Goal: Check status: Check status

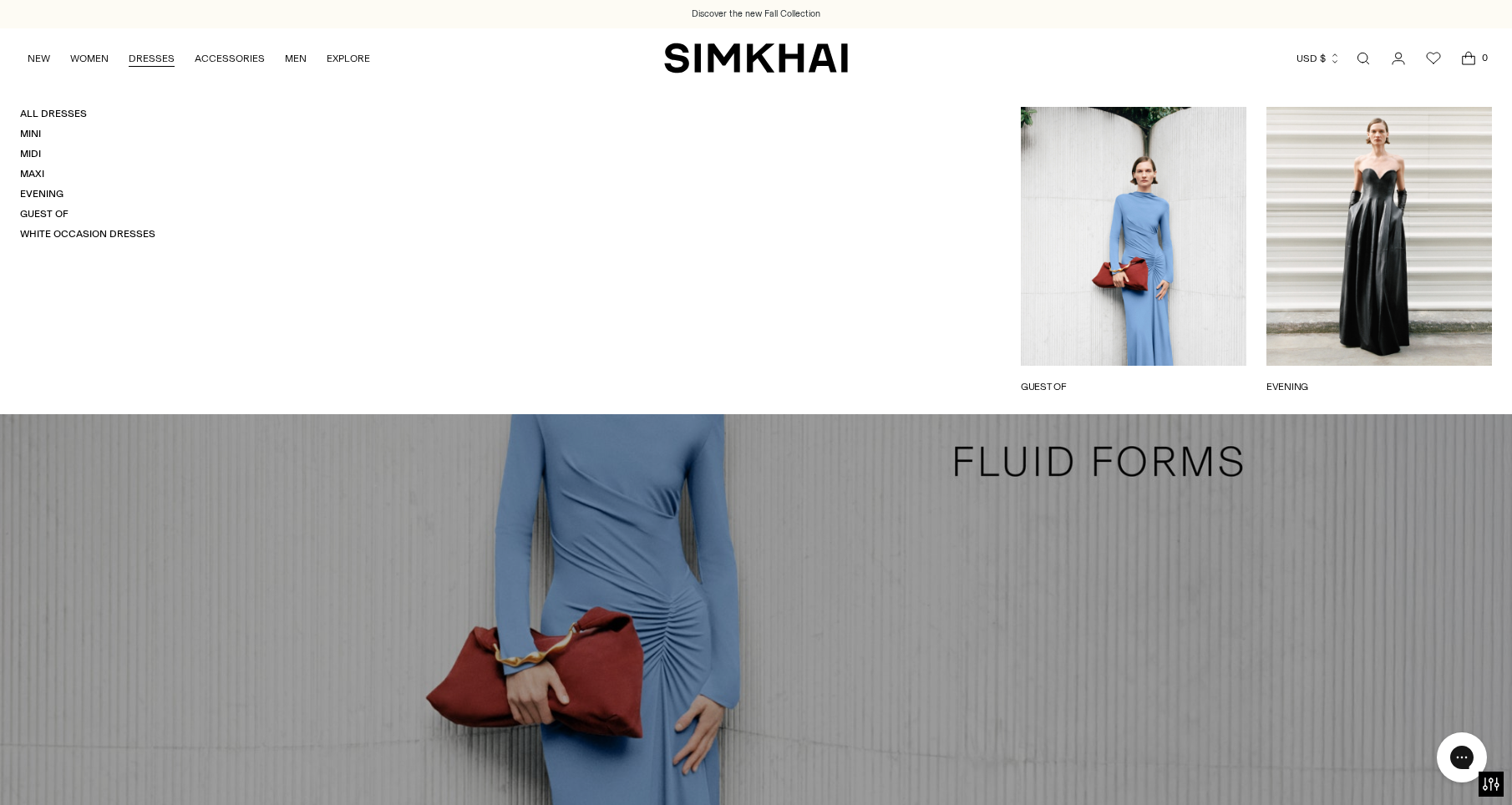
click at [1368, 54] on link "Open search modal" at bounding box center [1363, 58] width 33 height 33
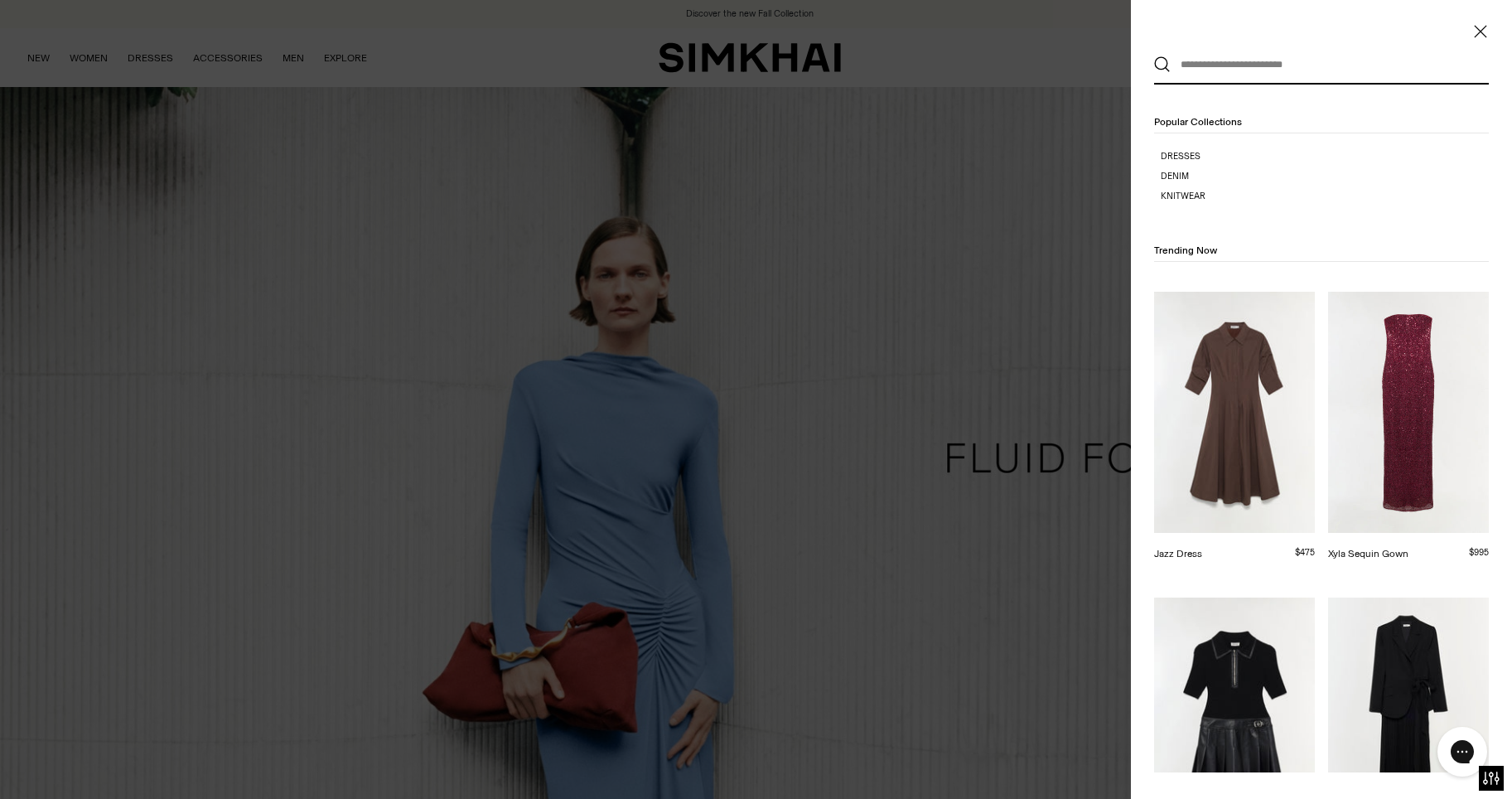
click at [1352, 54] on div at bounding box center [756, 399] width 1512 height 799
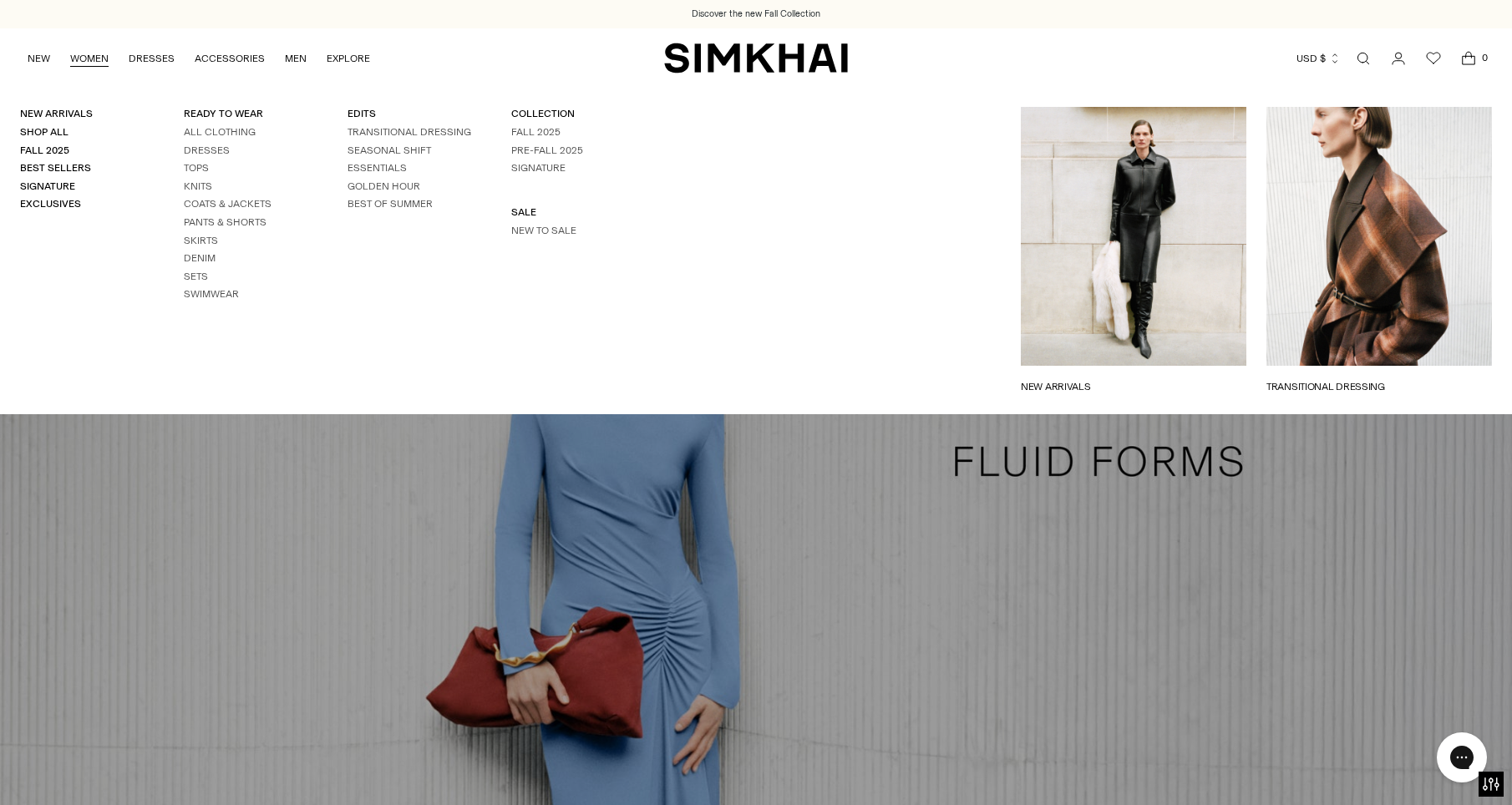
click at [107, 61] on link "WOMEN" at bounding box center [89, 58] width 39 height 37
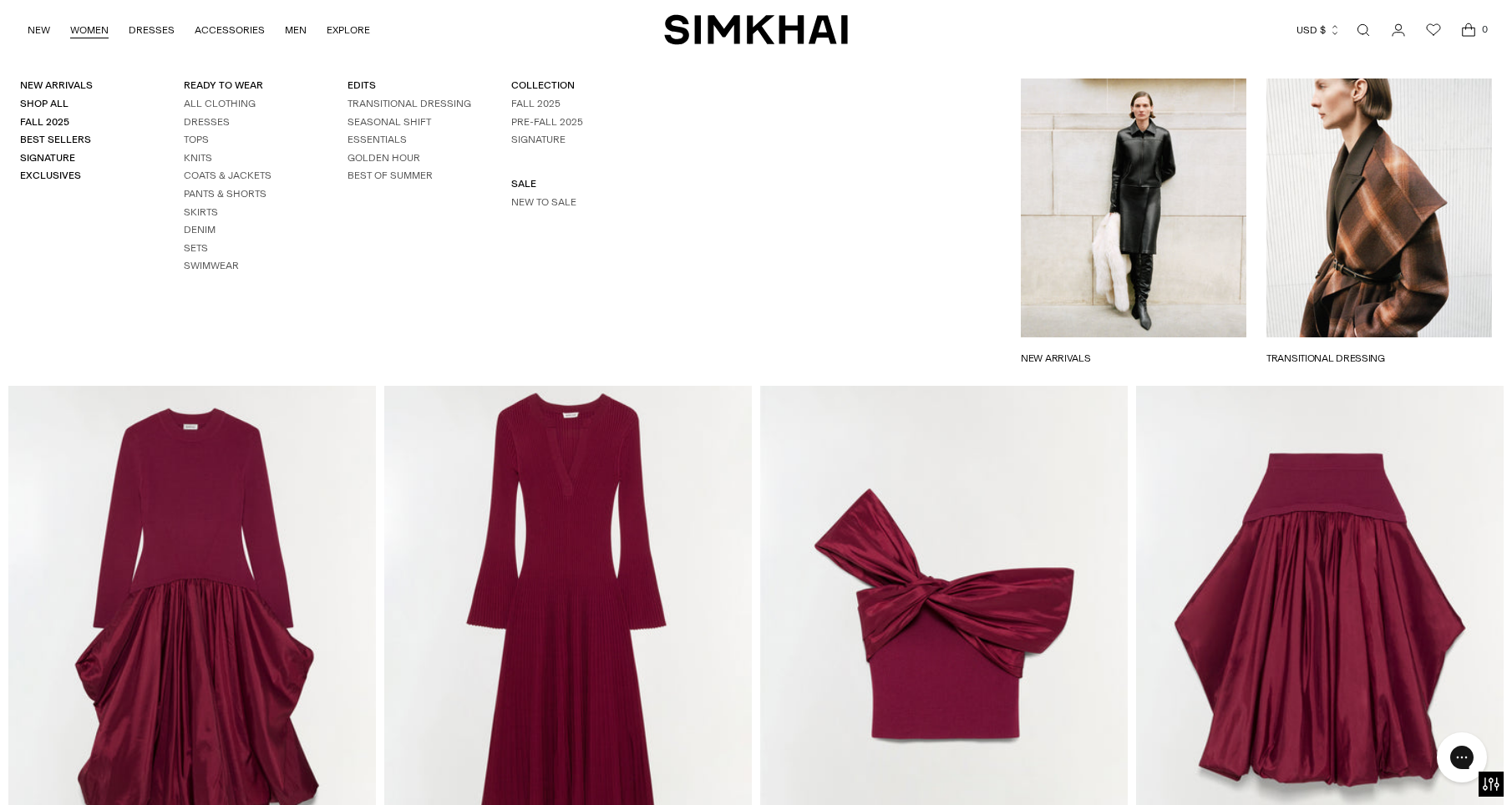
scroll to position [5679, 0]
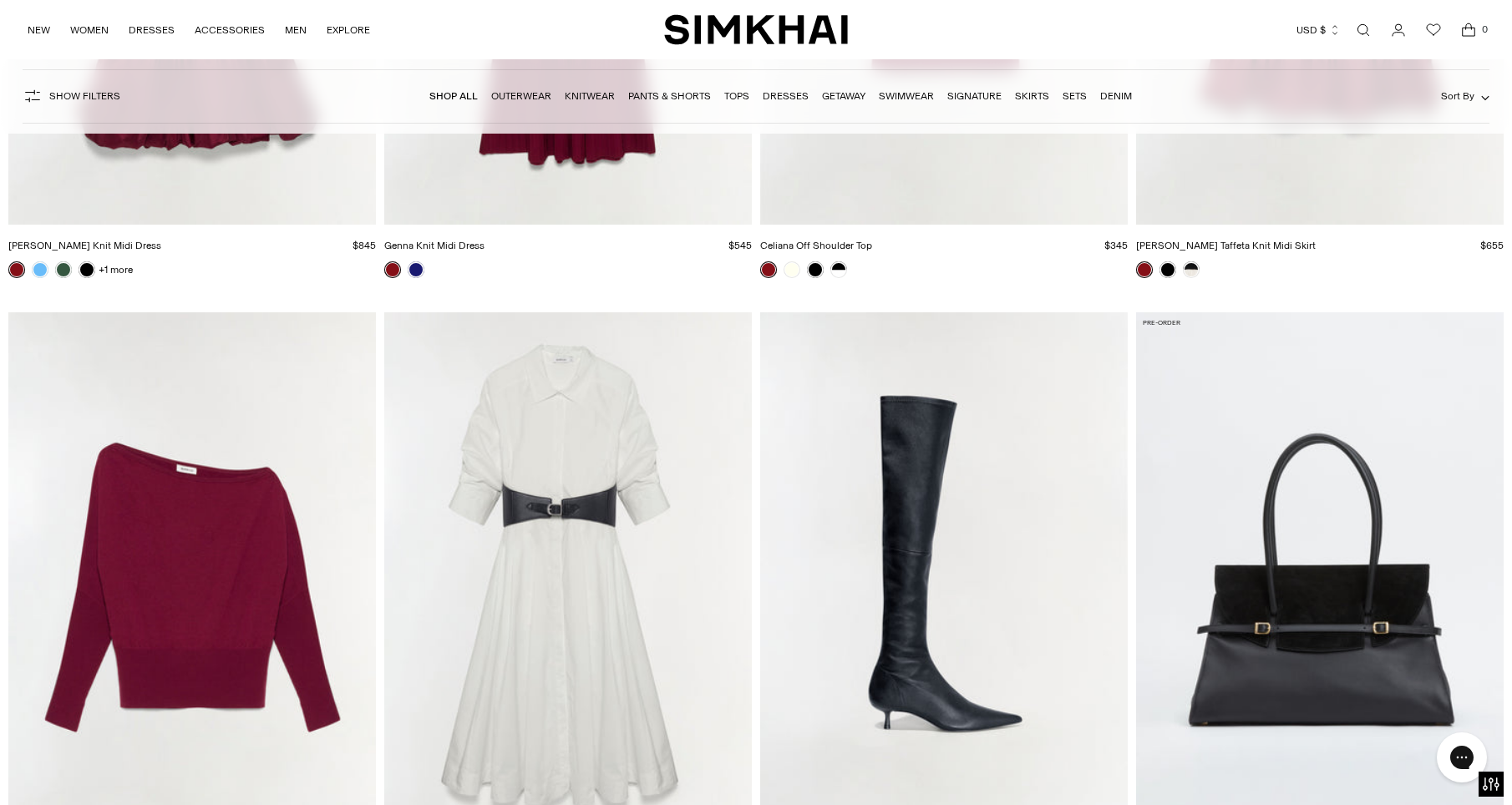
click at [1361, 30] on link "Open search modal" at bounding box center [1363, 29] width 33 height 33
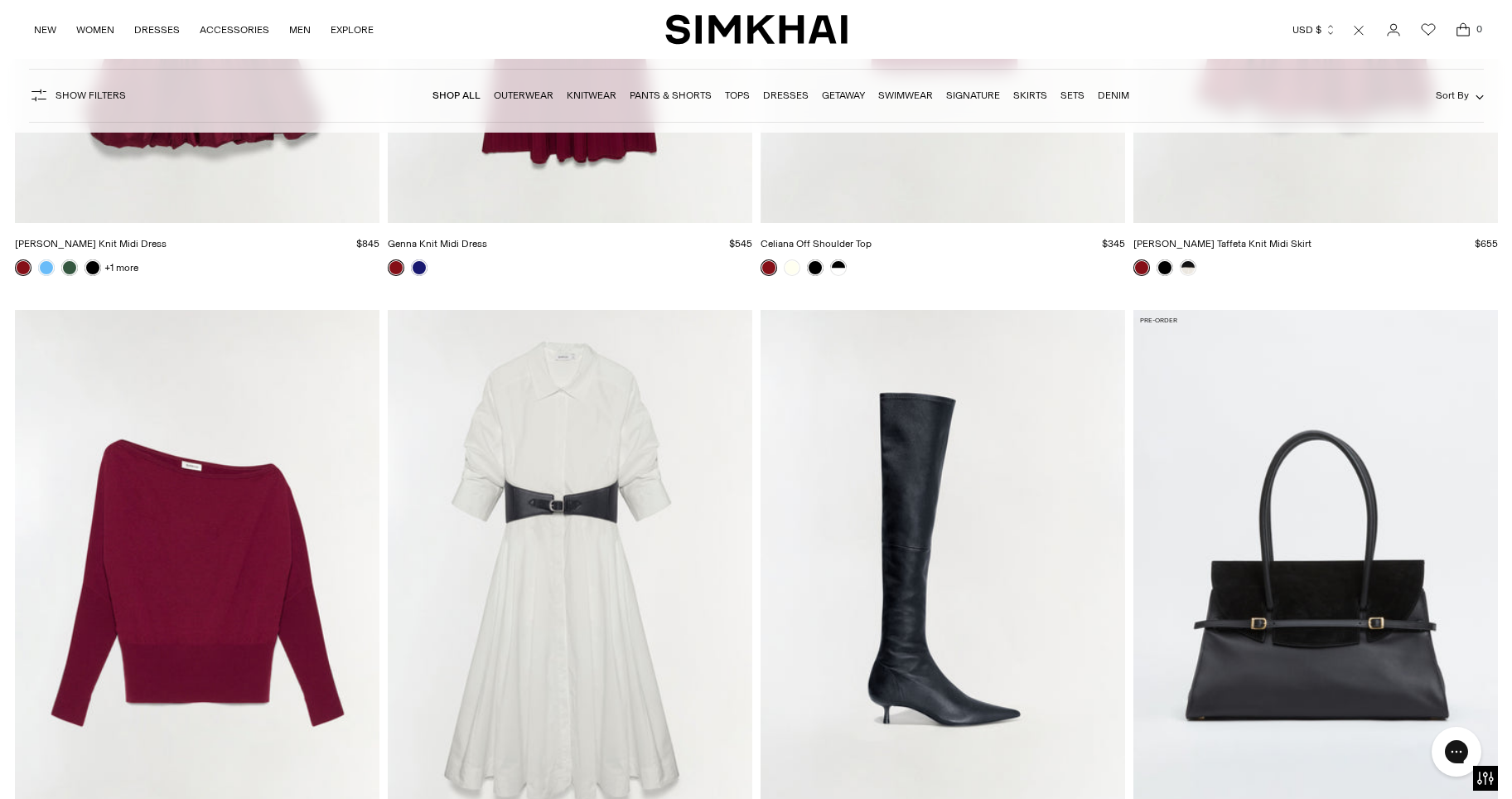
scroll to position [0, 0]
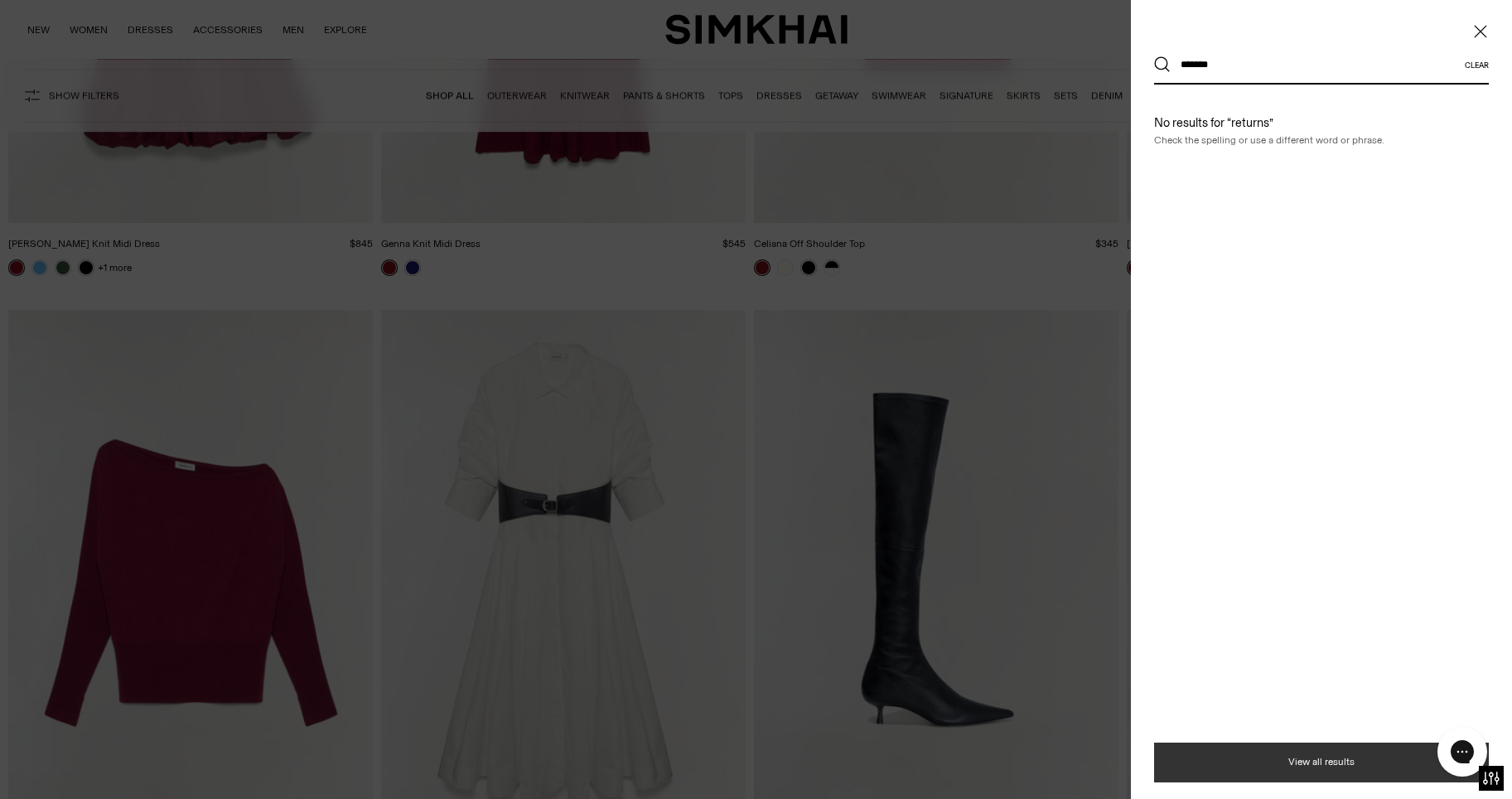
type input "*******"
click at [1290, 764] on button "View all results" at bounding box center [1322, 762] width 335 height 40
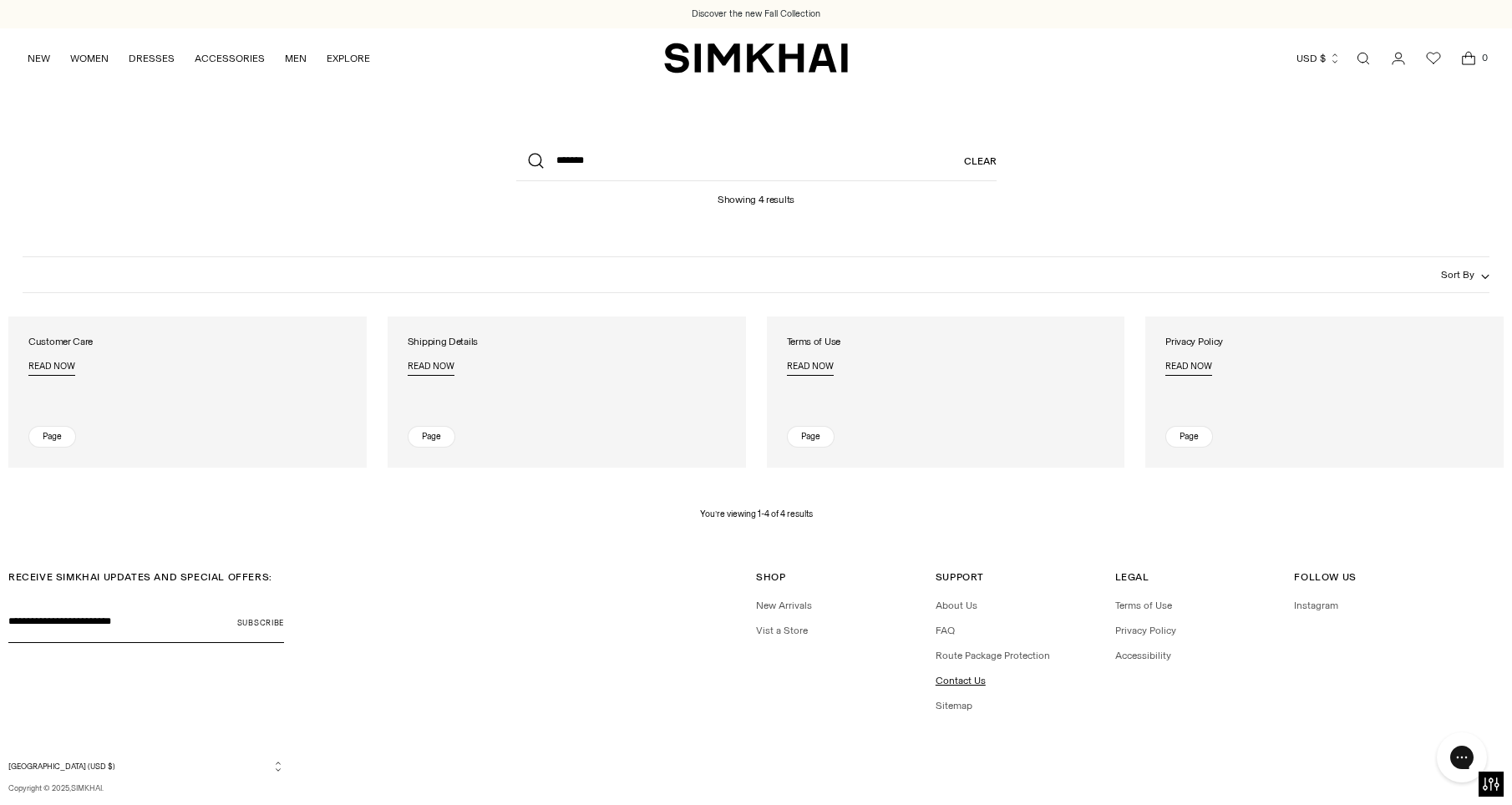
click at [966, 676] on link "Contact Us" at bounding box center [960, 681] width 50 height 11
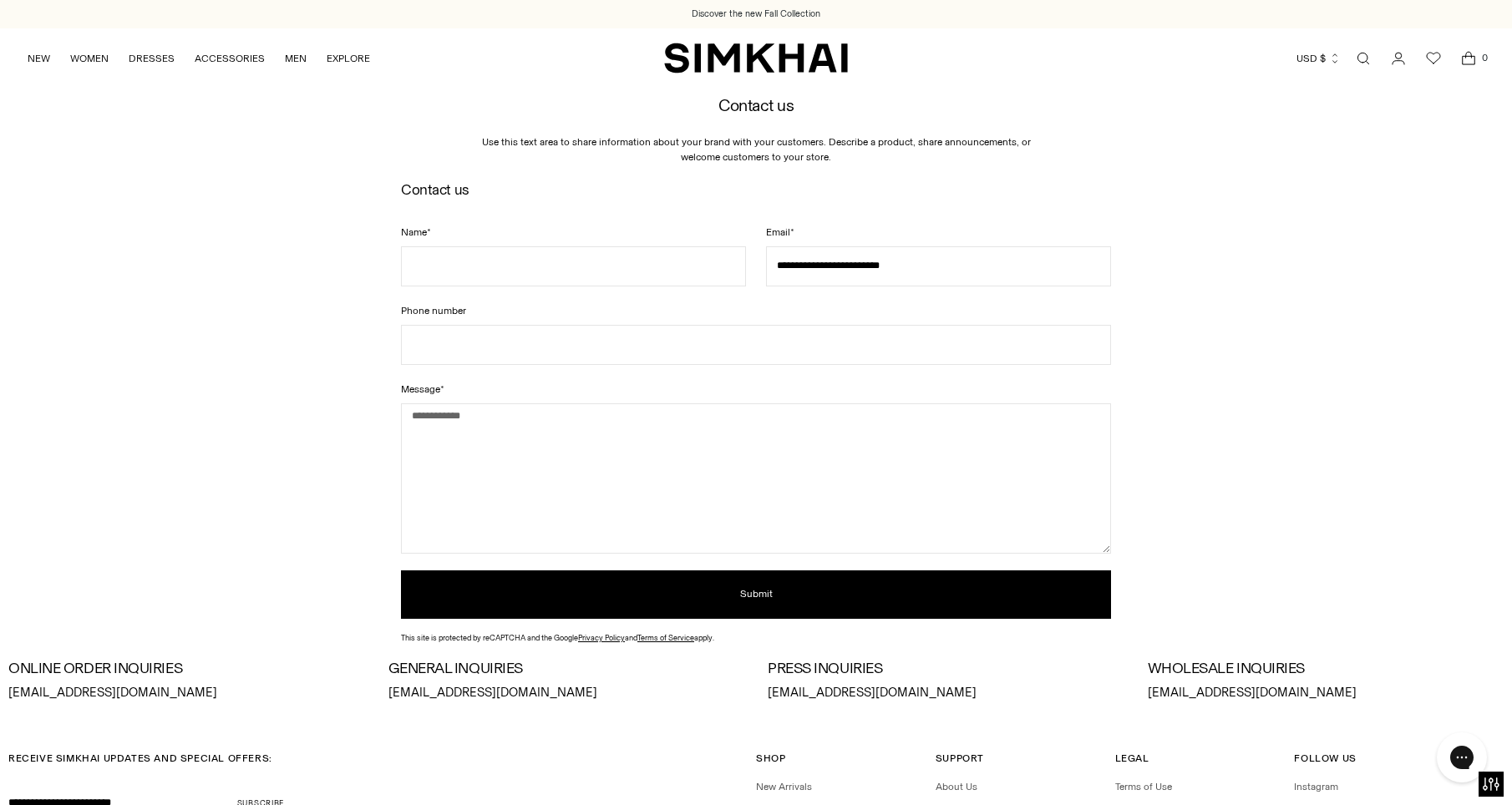
scroll to position [223, 0]
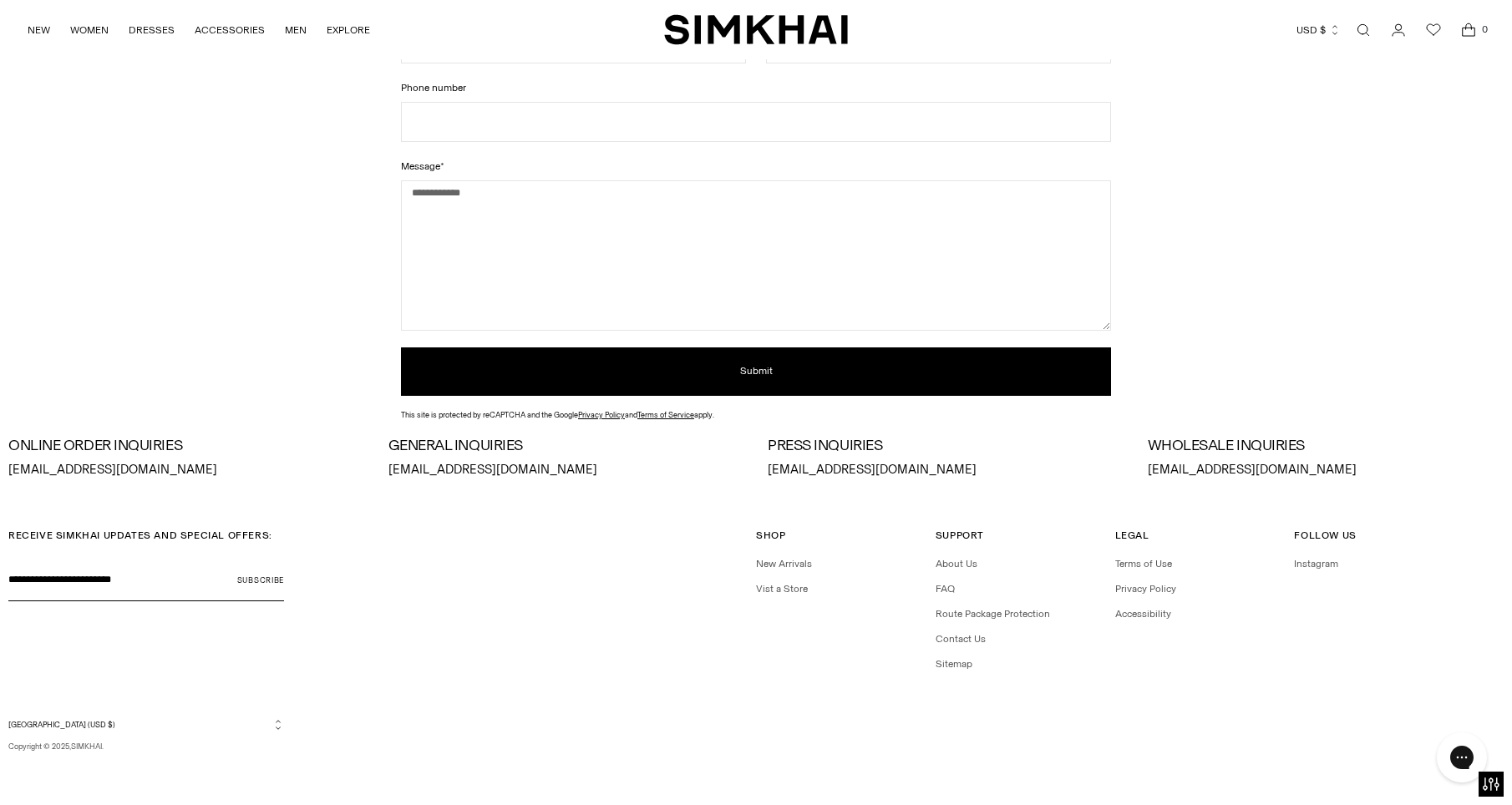
click at [1404, 27] on icon "Go to the account page" at bounding box center [1398, 30] width 24 height 17
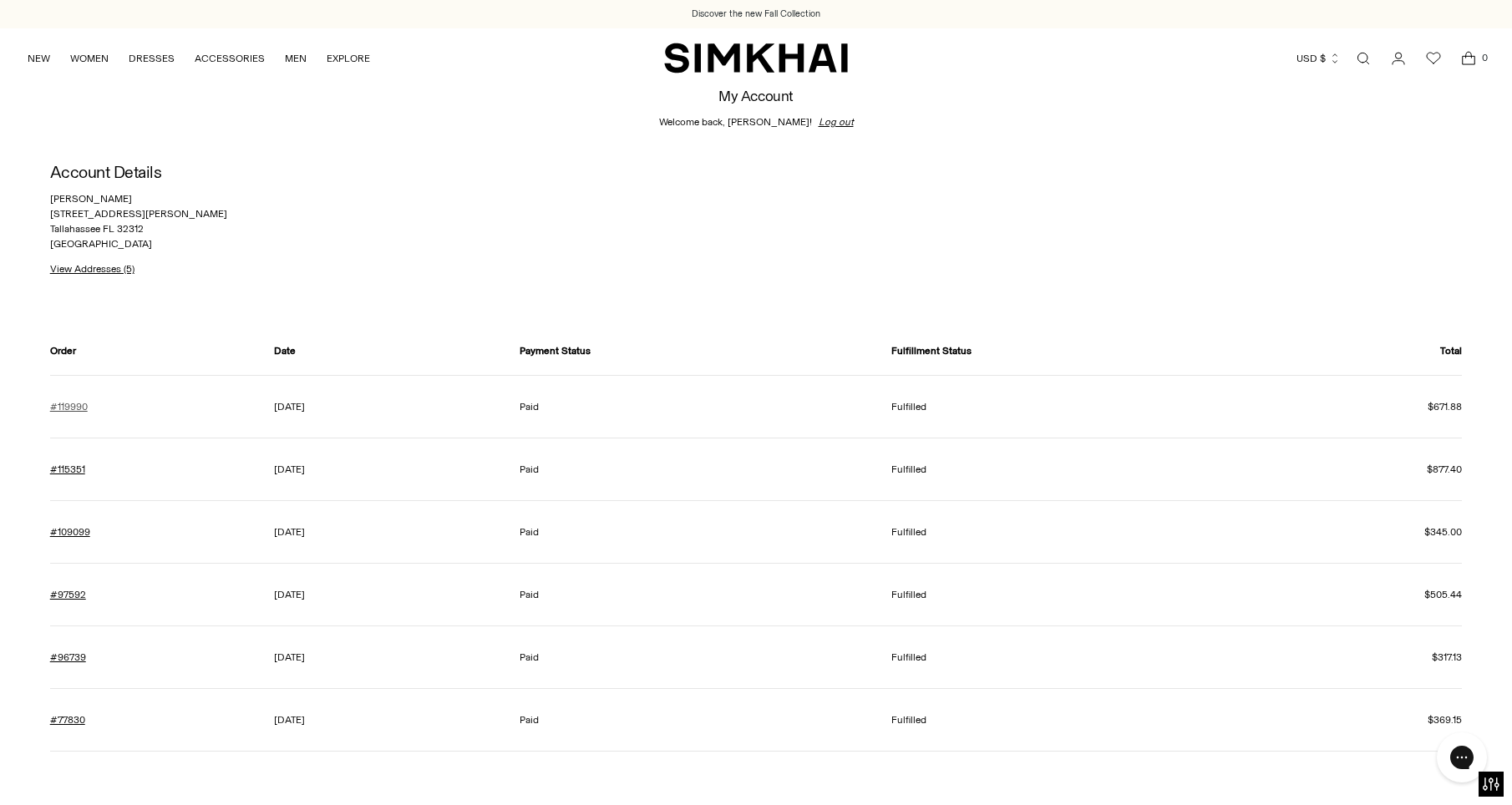
click at [73, 408] on link "#119990" at bounding box center [69, 407] width 38 height 15
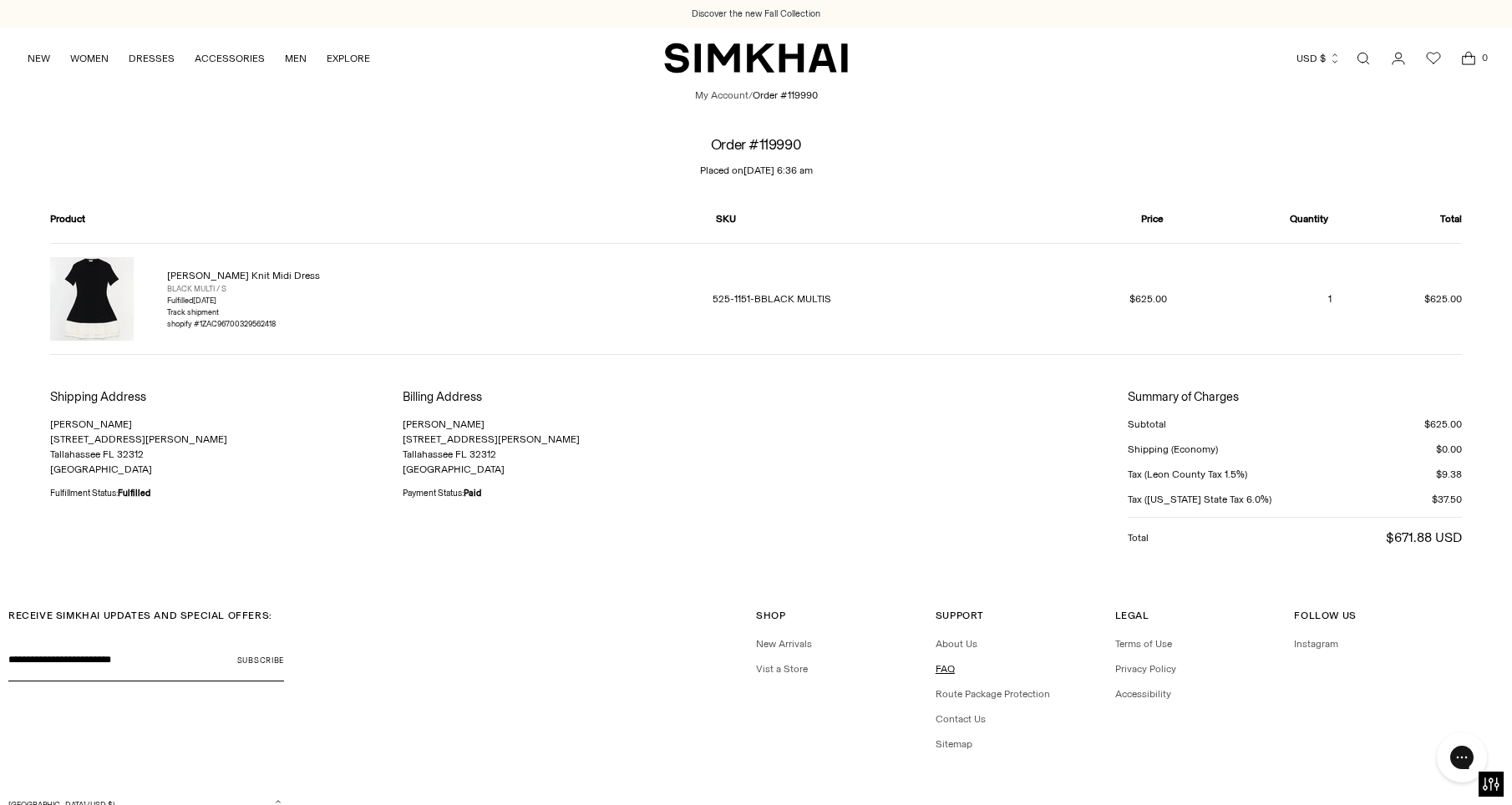
click at [942, 664] on link "FAQ" at bounding box center [945, 668] width 19 height 11
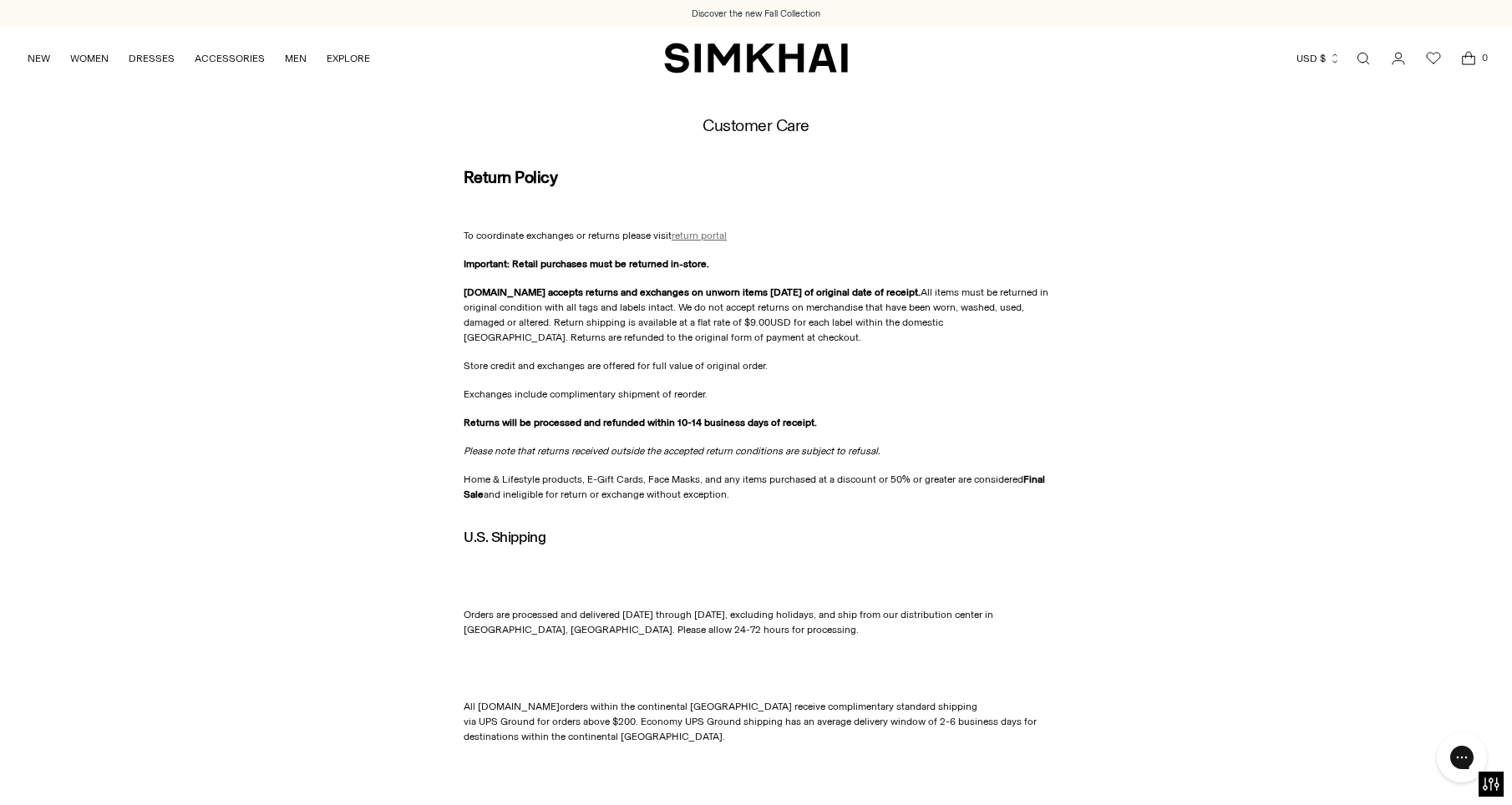
click at [690, 234] on span "return portal" at bounding box center [699, 235] width 55 height 11
